Goal: Information Seeking & Learning: Learn about a topic

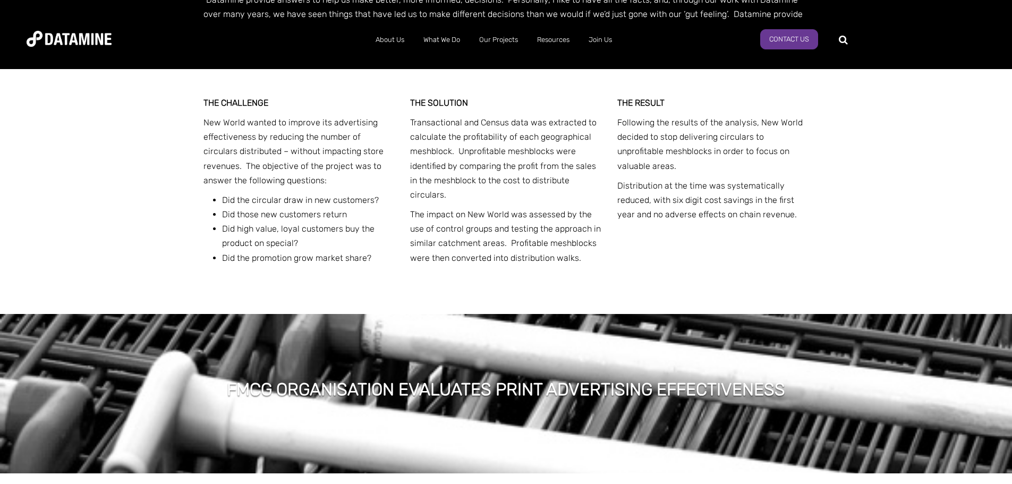
scroll to position [1009, 0]
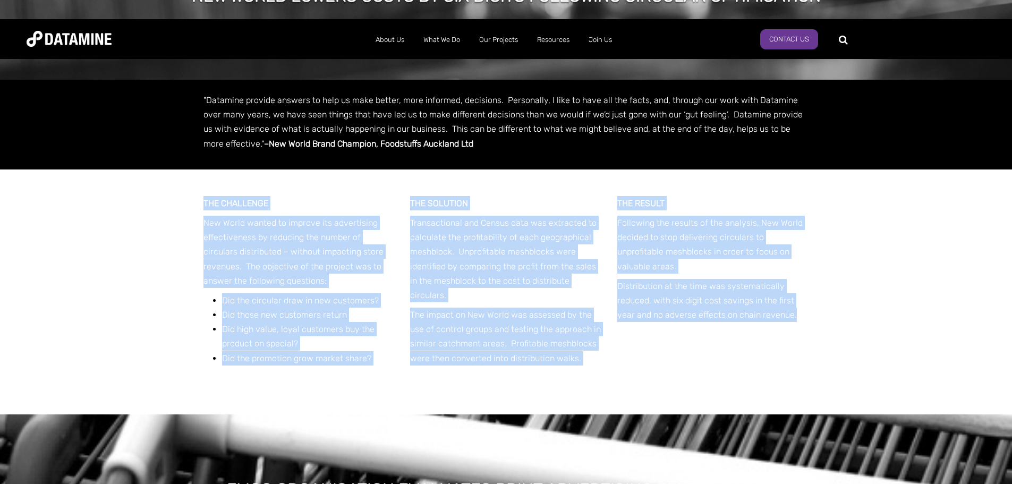
drag, startPoint x: 194, startPoint y: 133, endPoint x: 797, endPoint y: 245, distance: 612.6
click at [797, 245] on div "THE CHALLENGE New World wanted to improve its advertising effectiveness by redu…" at bounding box center [506, 291] width 1012 height 245
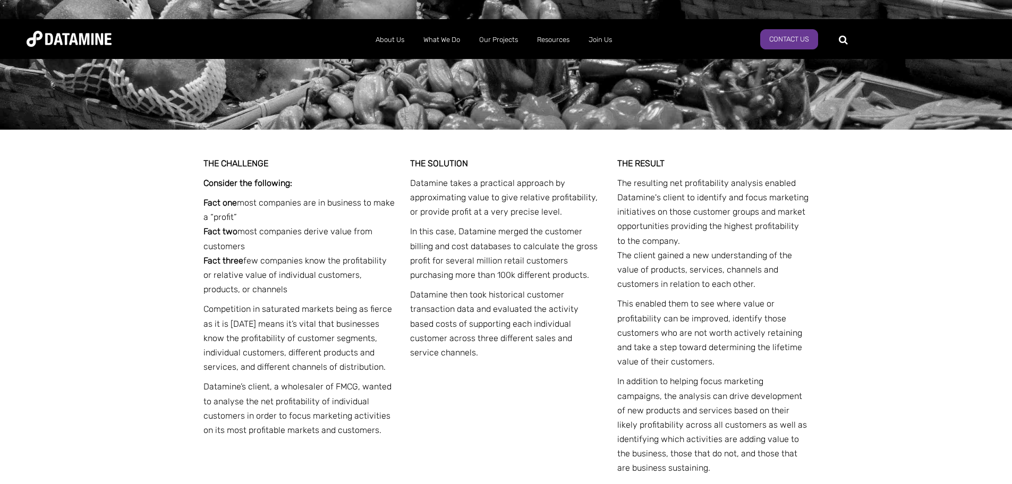
scroll to position [1859, 0]
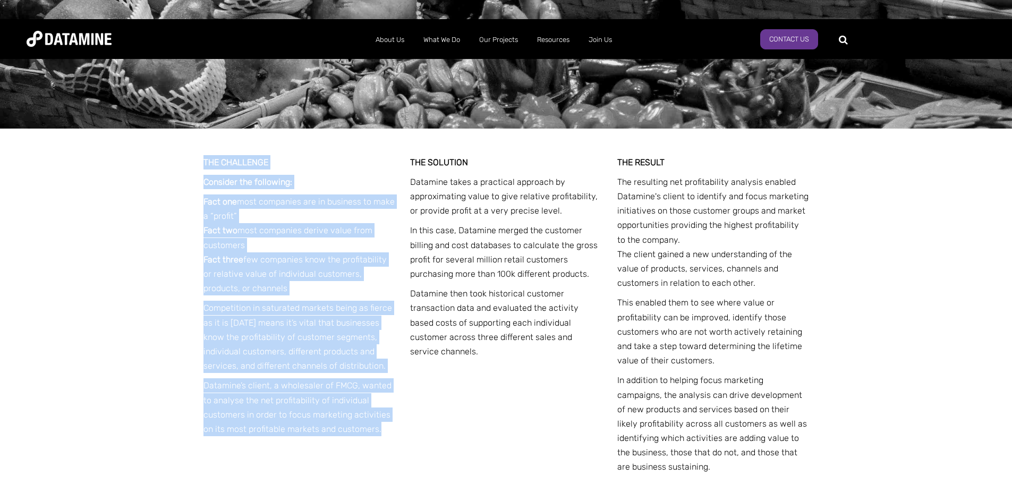
drag, startPoint x: 200, startPoint y: 100, endPoint x: 385, endPoint y: 382, distance: 336.7
click at [385, 382] on div "THE CHALLENGE Consider the following: Fact one most companies are in business t…" at bounding box center [505, 355] width 621 height 453
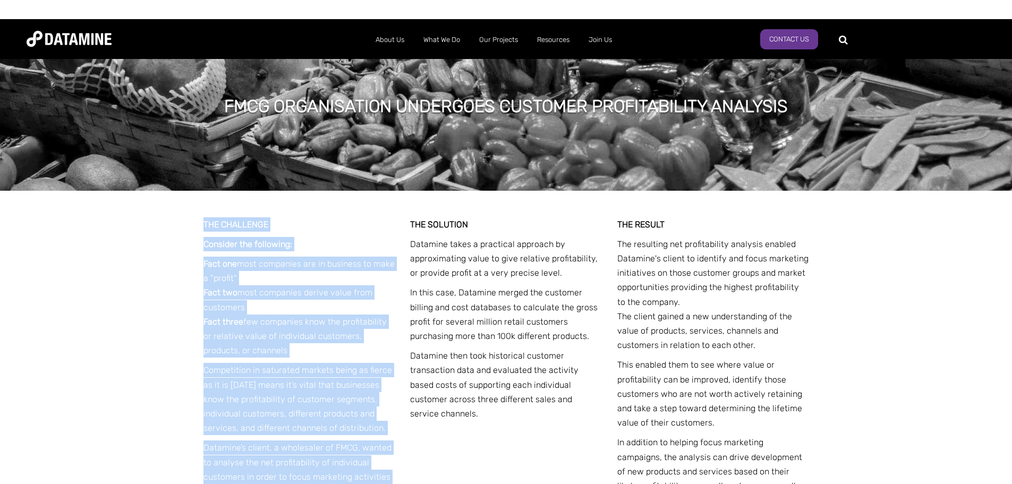
scroll to position [1850, 0]
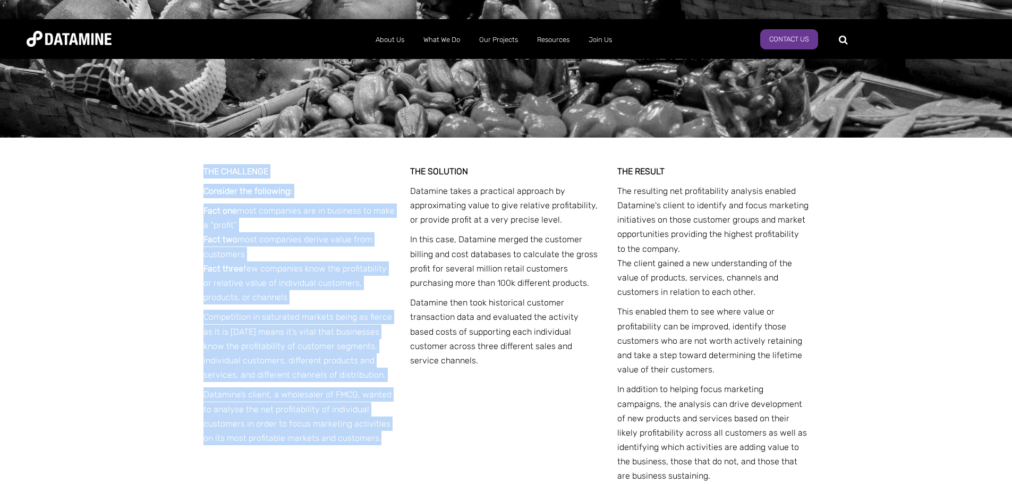
click at [376, 310] on p "Competition in saturated markets being as fierce as it is [DATE] means it’s vit…" at bounding box center [299, 346] width 192 height 72
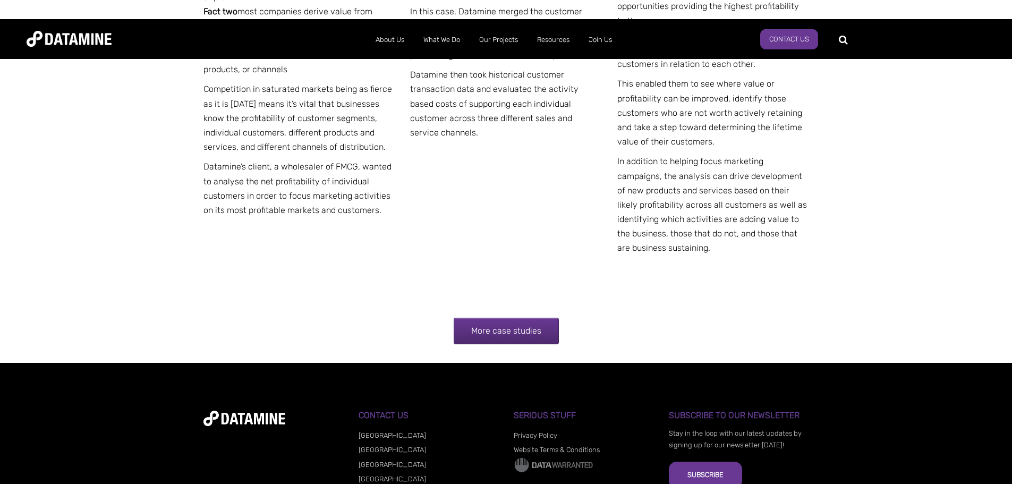
scroll to position [2115, 0]
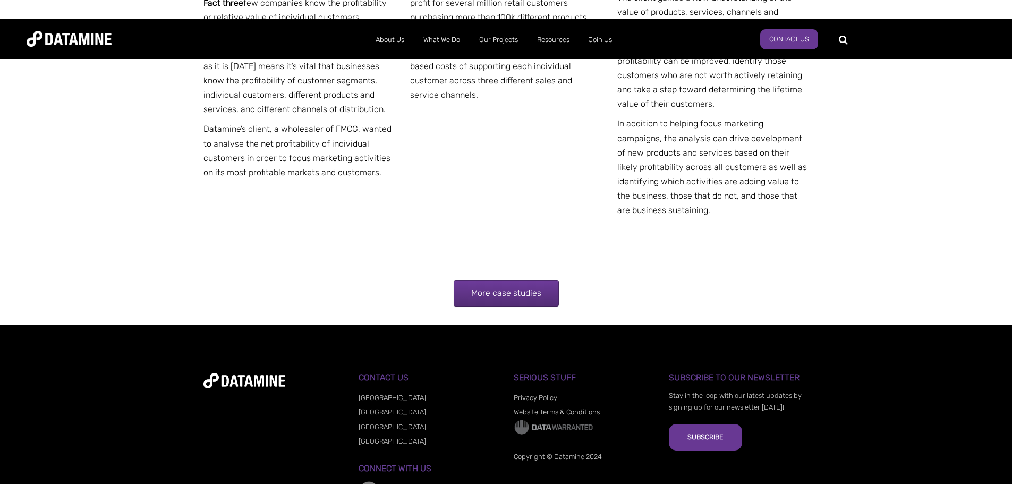
click at [509, 280] on link "More case studies" at bounding box center [506, 293] width 105 height 27
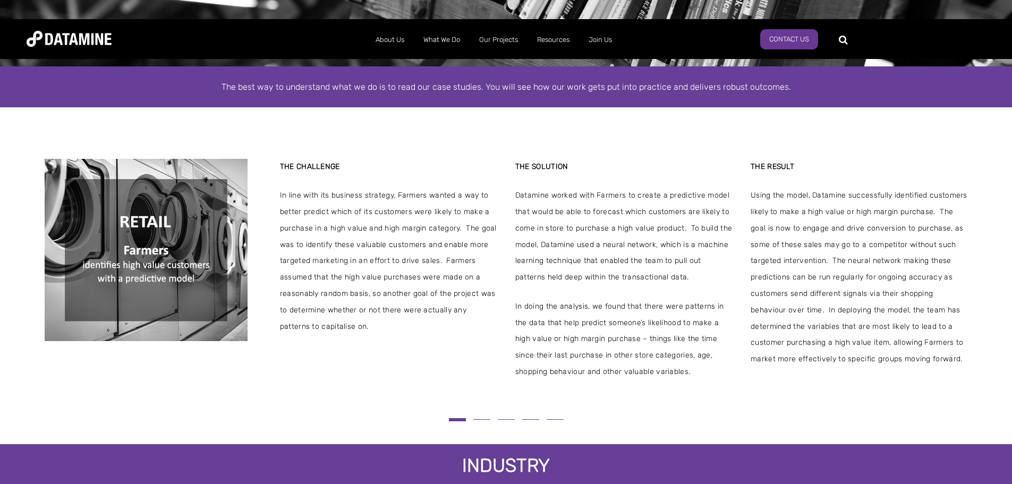
scroll to position [266, 0]
